Goal: Transaction & Acquisition: Book appointment/travel/reservation

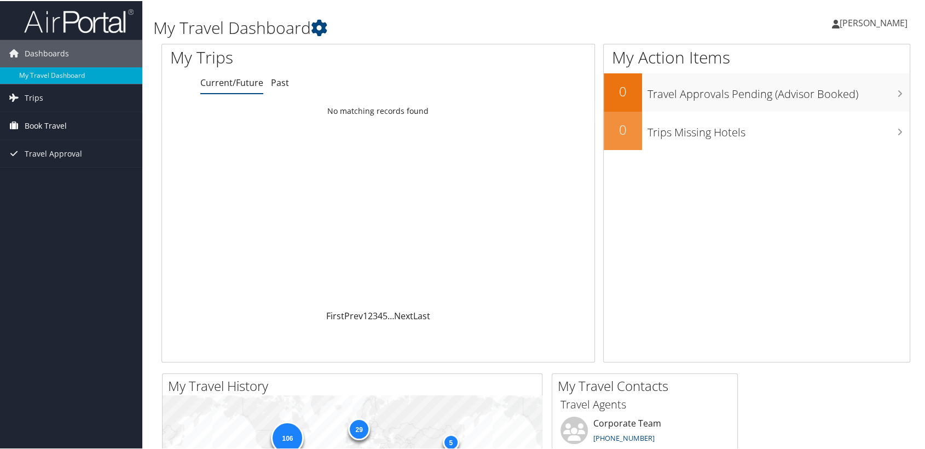
click at [41, 129] on span "Book Travel" at bounding box center [46, 124] width 42 height 27
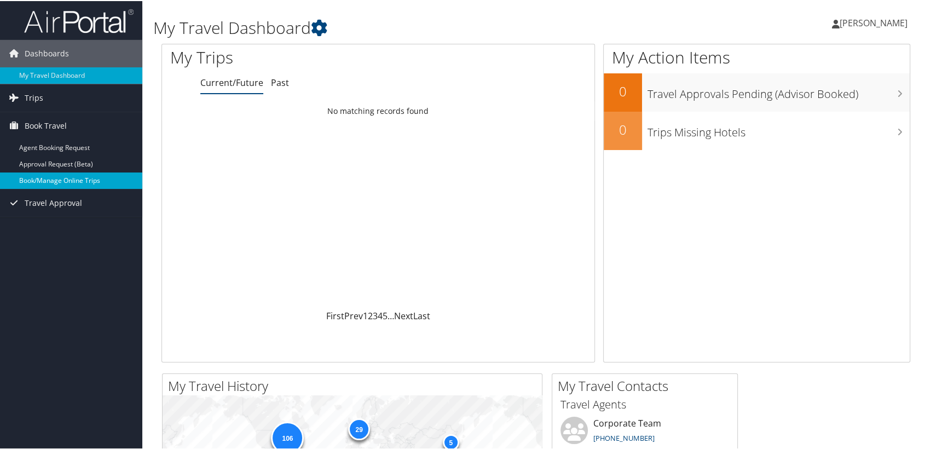
click at [48, 178] on link "Book/Manage Online Trips" at bounding box center [71, 179] width 142 height 16
